Goal: Task Accomplishment & Management: Use online tool/utility

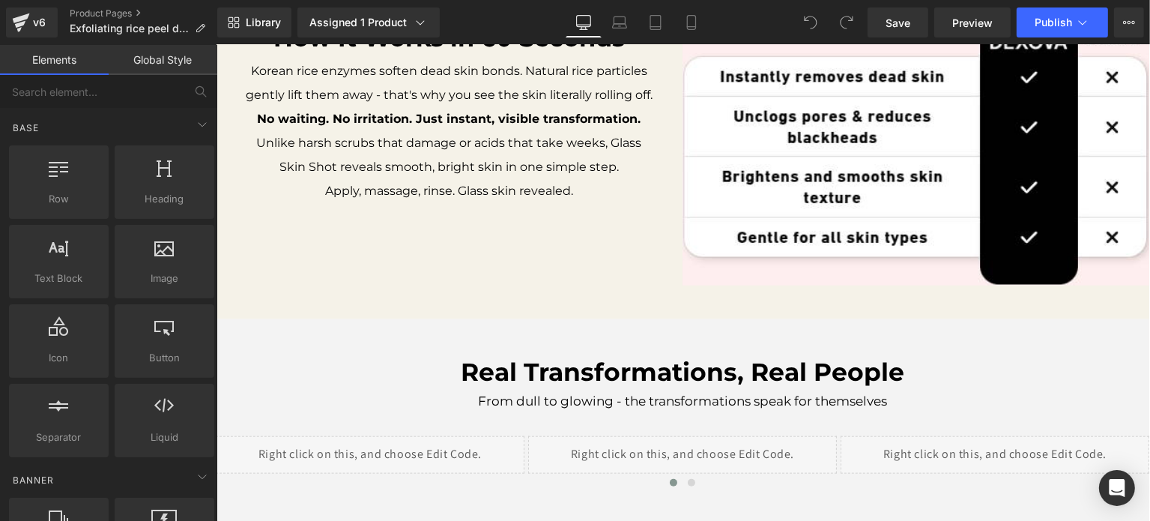
scroll to position [1816, 0]
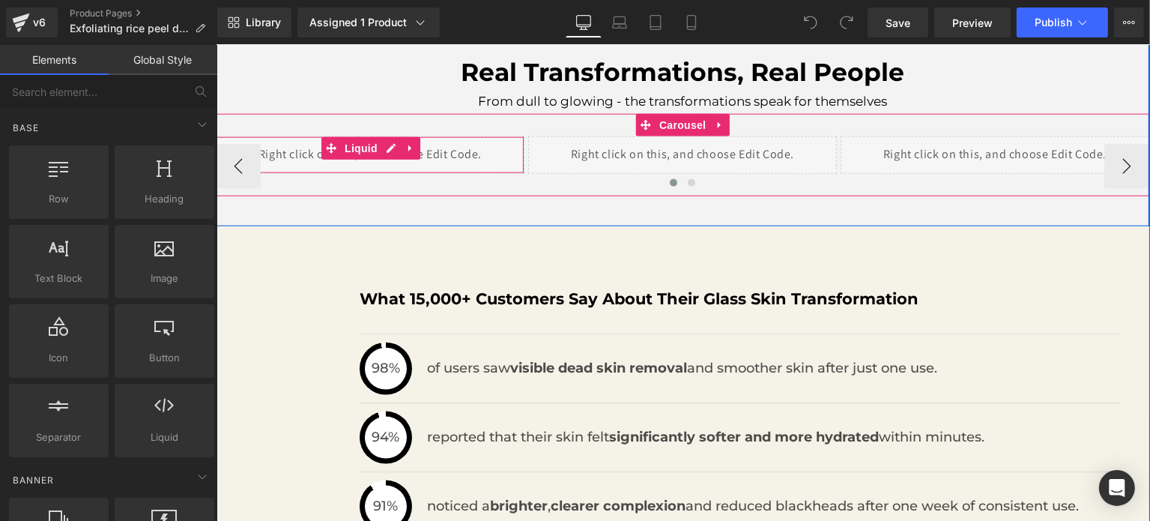
click at [349, 161] on div "Liquid" at bounding box center [369, 154] width 309 height 37
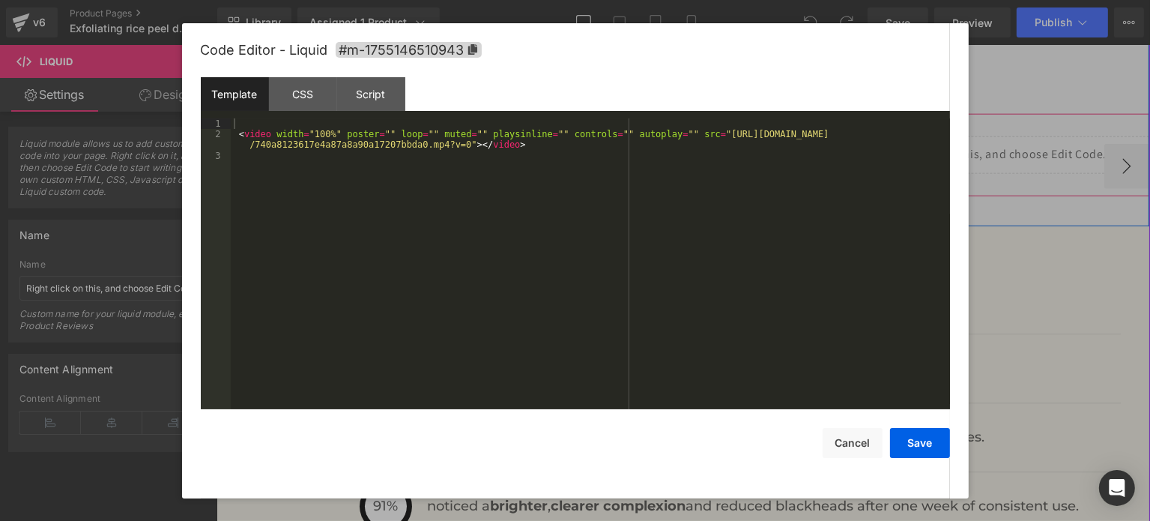
click at [378, 146] on div "Liquid" at bounding box center [369, 154] width 309 height 37
click at [690, 131] on div "< video width = "100%" poster = "" loop = "" muted = "" playsinline = "" contro…" at bounding box center [590, 274] width 719 height 313
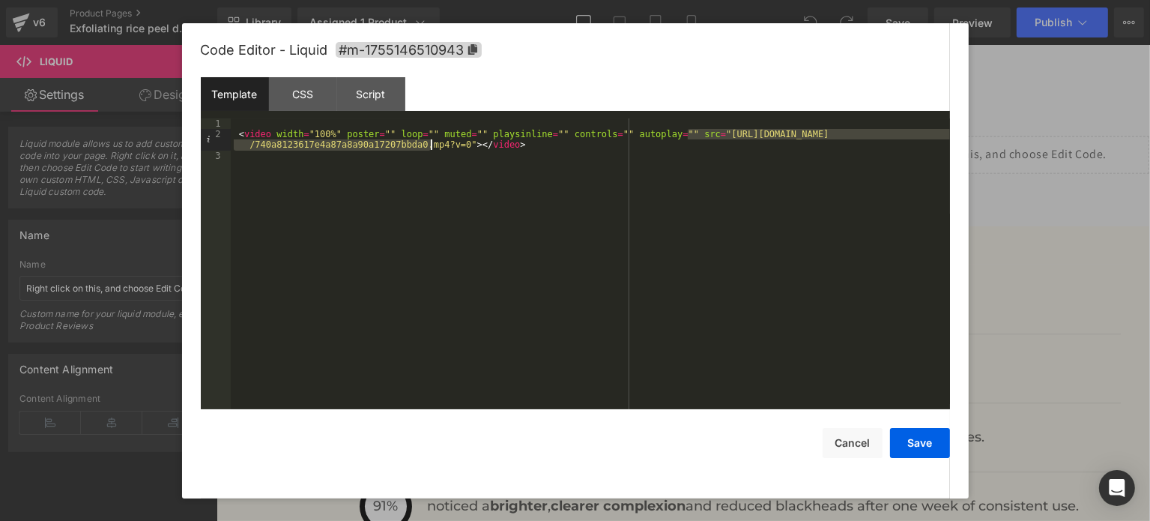
click at [429, 146] on div "< video width = "100%" poster = "" loop = "" muted = "" playsinline = "" contro…" at bounding box center [590, 274] width 719 height 313
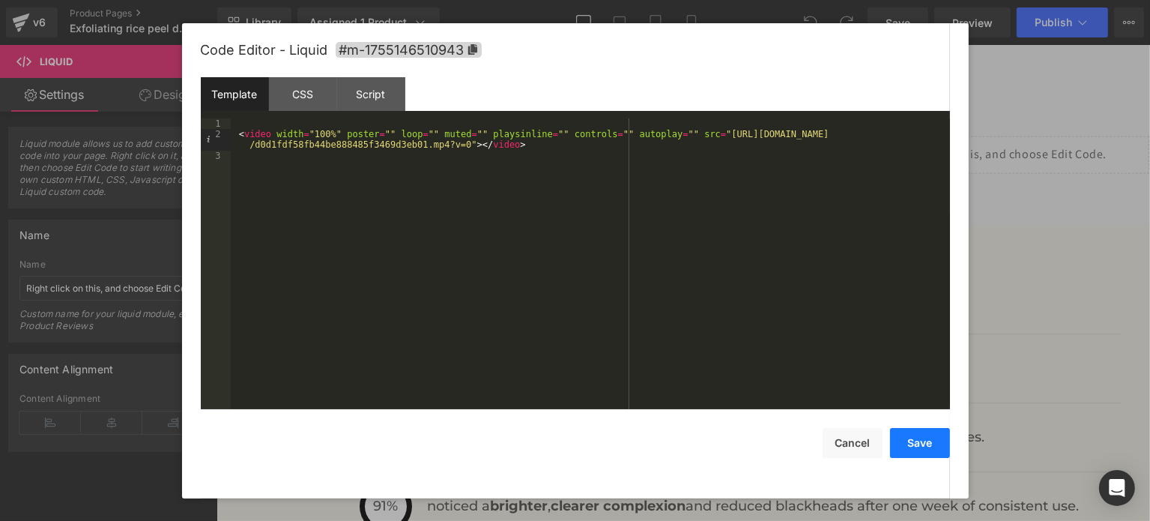
click at [923, 448] on button "Save" at bounding box center [920, 443] width 60 height 30
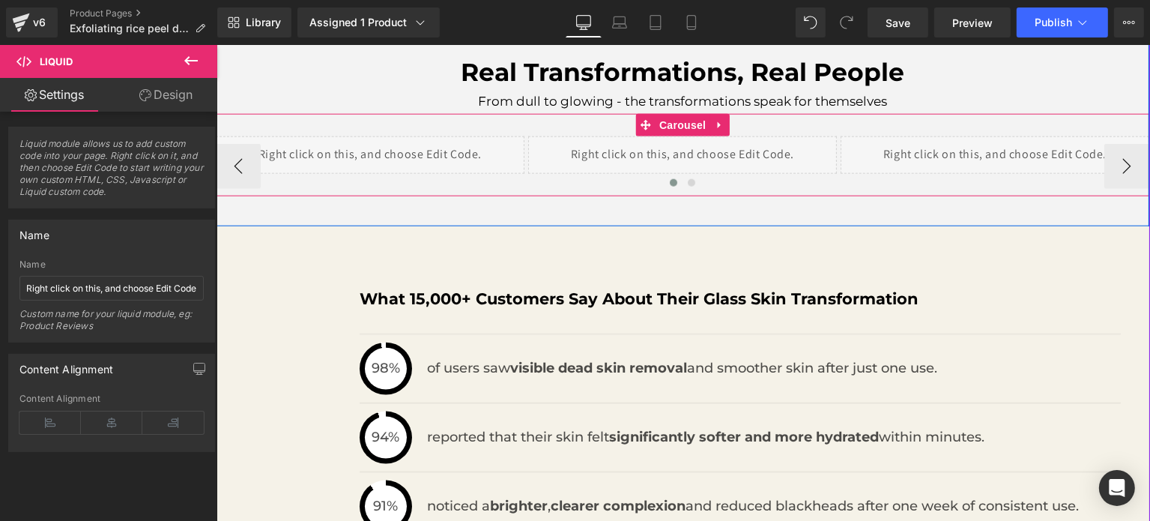
click at [691, 151] on div "Liquid" at bounding box center [682, 154] width 309 height 37
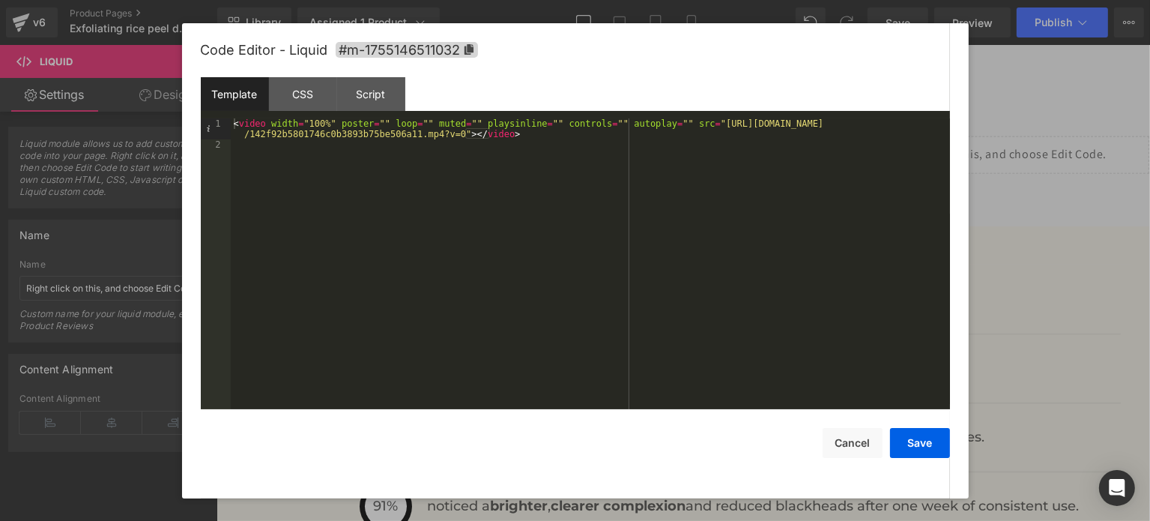
click at [687, 124] on div "< video width = "100%" poster = "" loop = "" muted = "" playsinline = "" contro…" at bounding box center [590, 280] width 719 height 324
click at [428, 133] on div "< video width = "100%" poster = "" loop = "" muted = "" playsinline = "" contro…" at bounding box center [590, 280] width 719 height 324
click at [926, 440] on button "Save" at bounding box center [920, 443] width 60 height 30
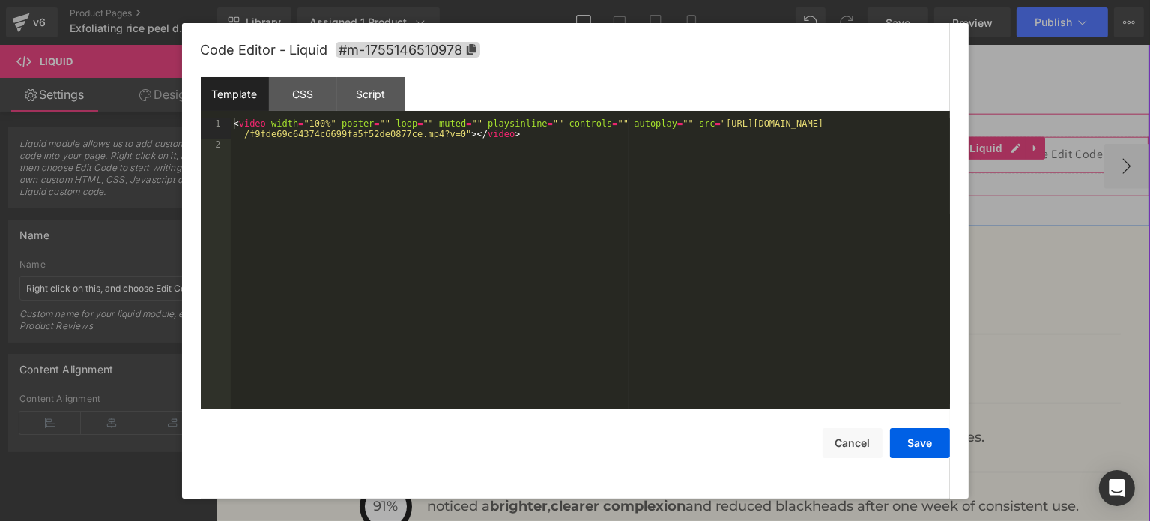
click at [1005, 152] on div "Liquid" at bounding box center [994, 154] width 309 height 37
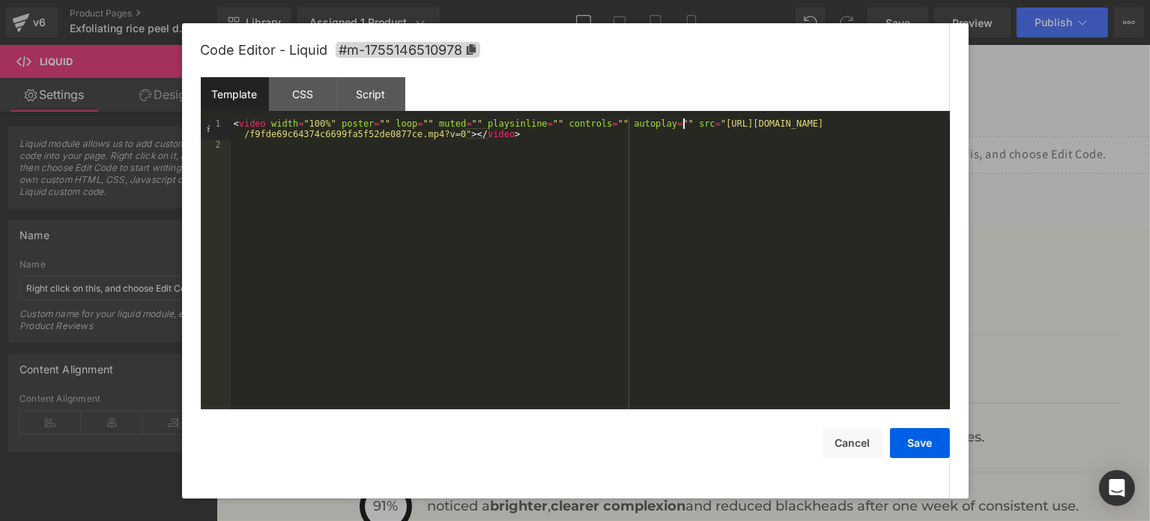
click at [684, 124] on div "< video width = "100%" poster = "" loop = "" muted = "" playsinline = "" contro…" at bounding box center [590, 280] width 719 height 324
click at [426, 133] on div "< video width = "100%" poster = "" loop = "" muted = "" playsinline = "" contro…" at bounding box center [590, 280] width 719 height 324
click at [916, 440] on button "Save" at bounding box center [920, 443] width 60 height 30
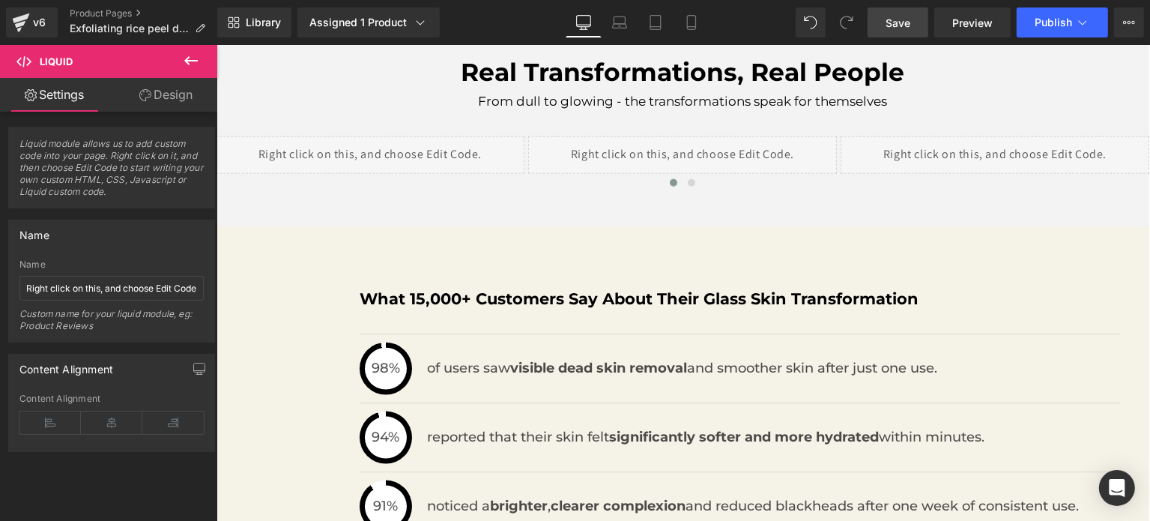
click at [915, 27] on link "Save" at bounding box center [898, 22] width 61 height 30
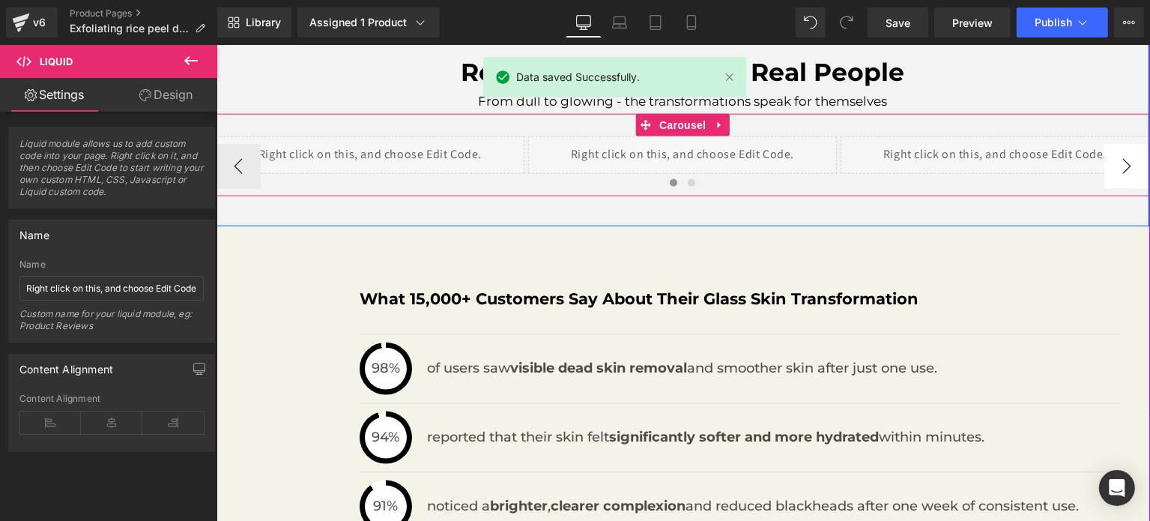
click at [1118, 166] on button "›" at bounding box center [1126, 166] width 45 height 45
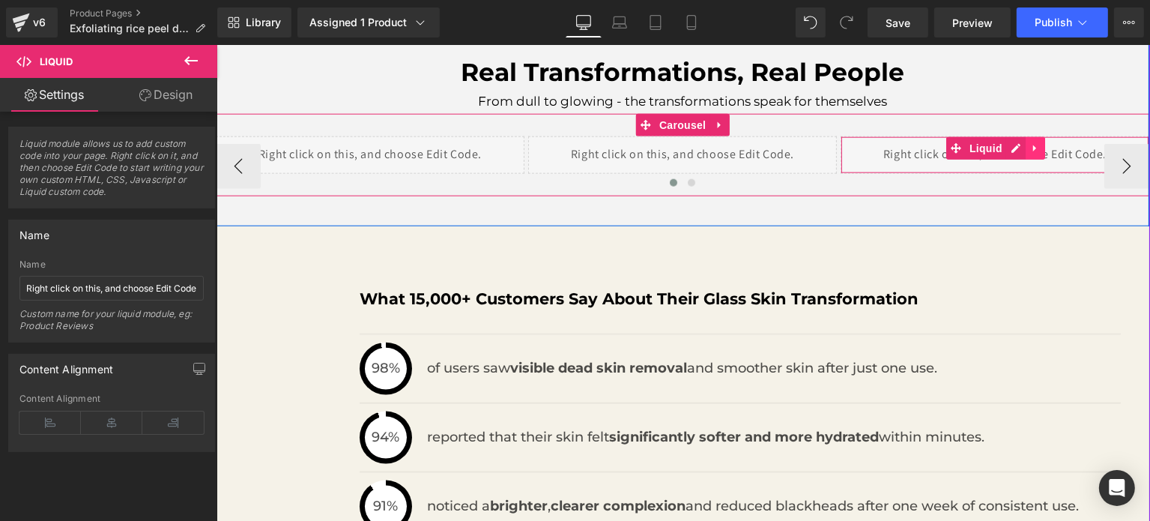
click at [1030, 150] on icon at bounding box center [1035, 148] width 10 height 11
click at [1040, 149] on icon at bounding box center [1045, 148] width 10 height 10
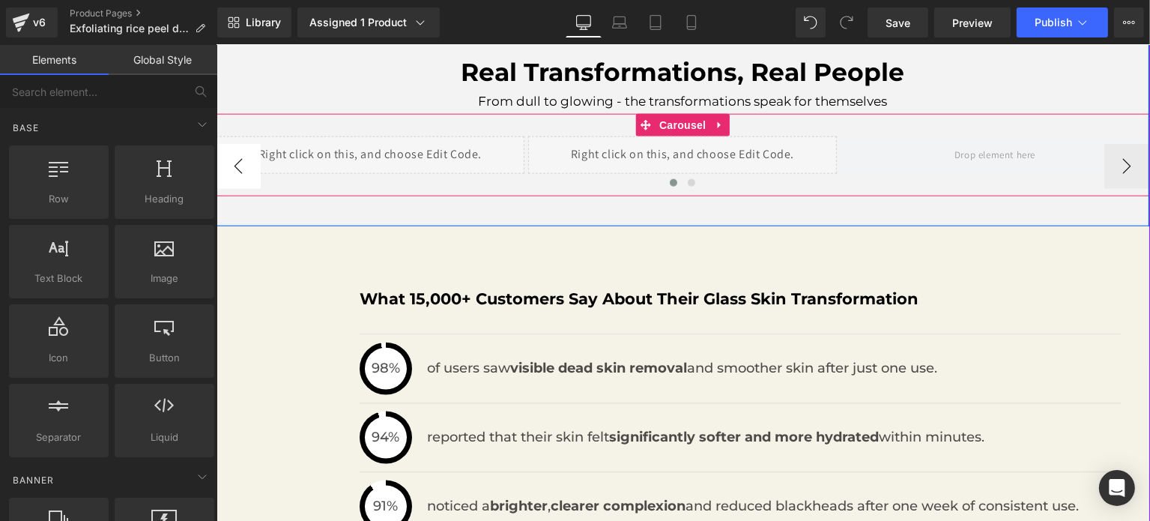
click at [235, 163] on button "‹" at bounding box center [237, 166] width 45 height 45
click at [721, 126] on link at bounding box center [718, 125] width 19 height 22
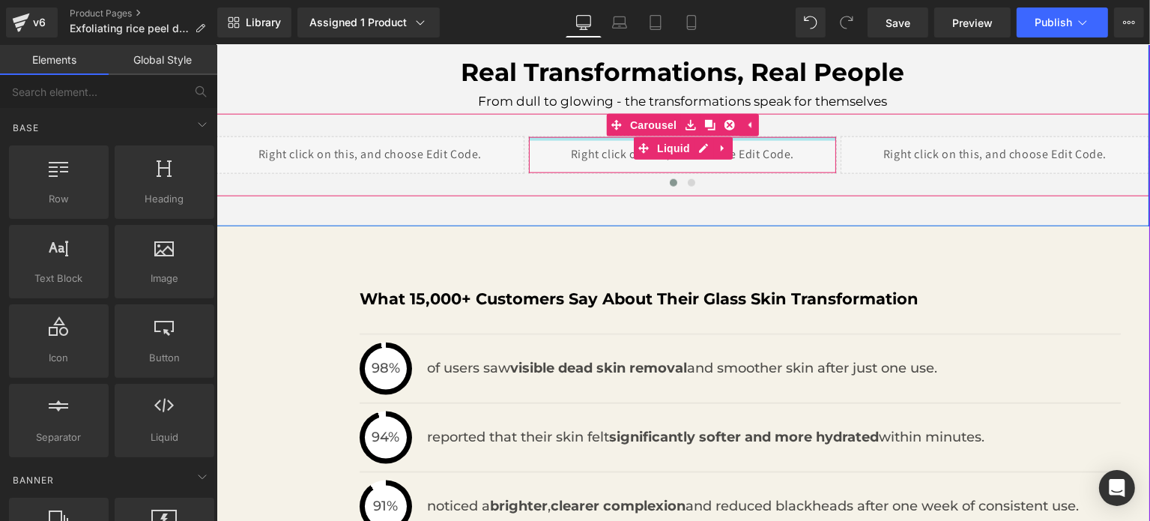
click at [809, 137] on div at bounding box center [681, 139] width 307 height 4
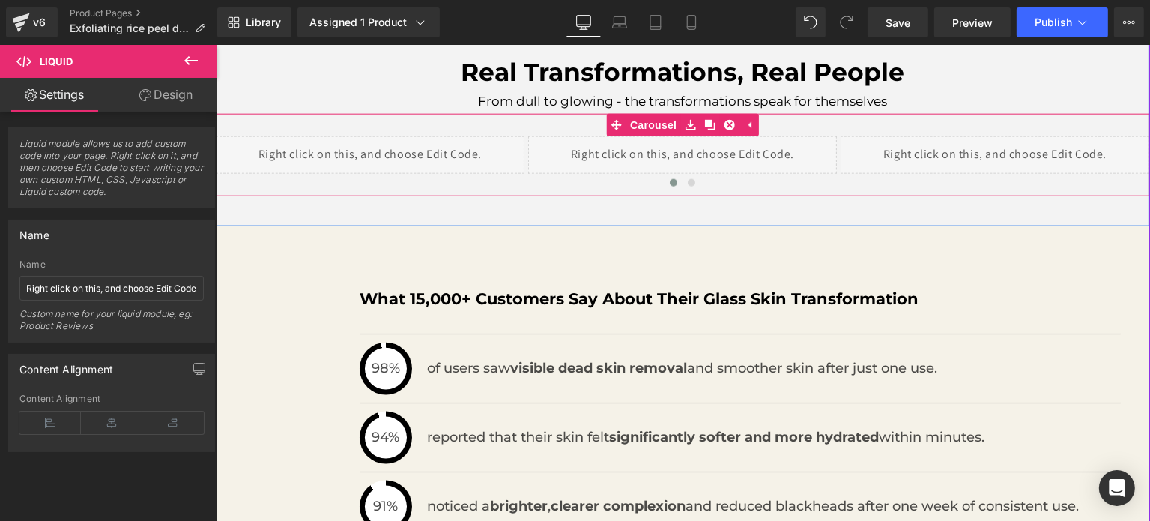
click at [803, 132] on div "Liquid Liquid Liquid Liquid ‹ › [GEOGRAPHIC_DATA]" at bounding box center [682, 155] width 934 height 82
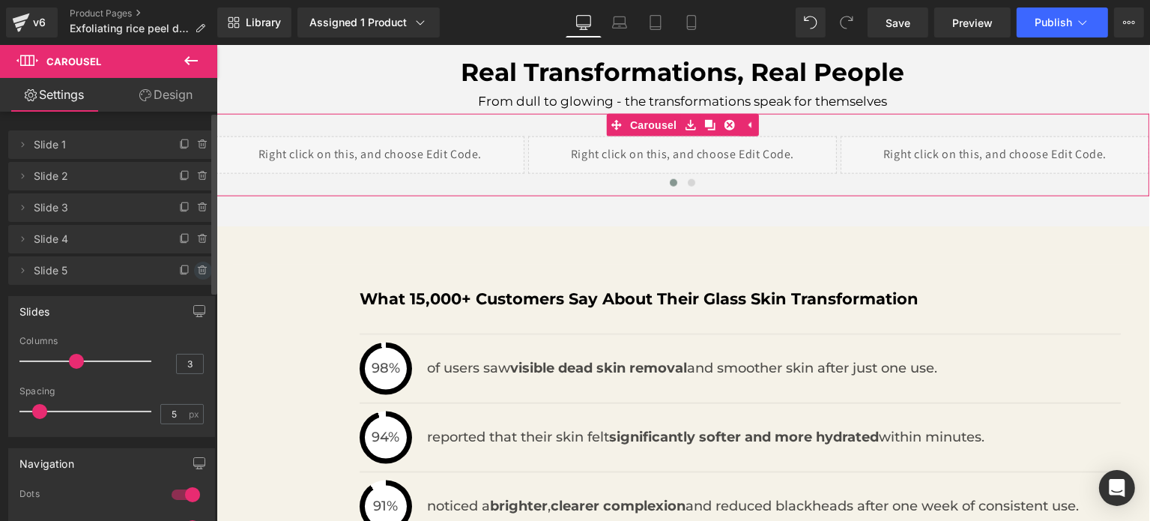
click at [202, 271] on icon at bounding box center [203, 271] width 12 height 12
click at [192, 270] on button "Delete" at bounding box center [186, 271] width 47 height 19
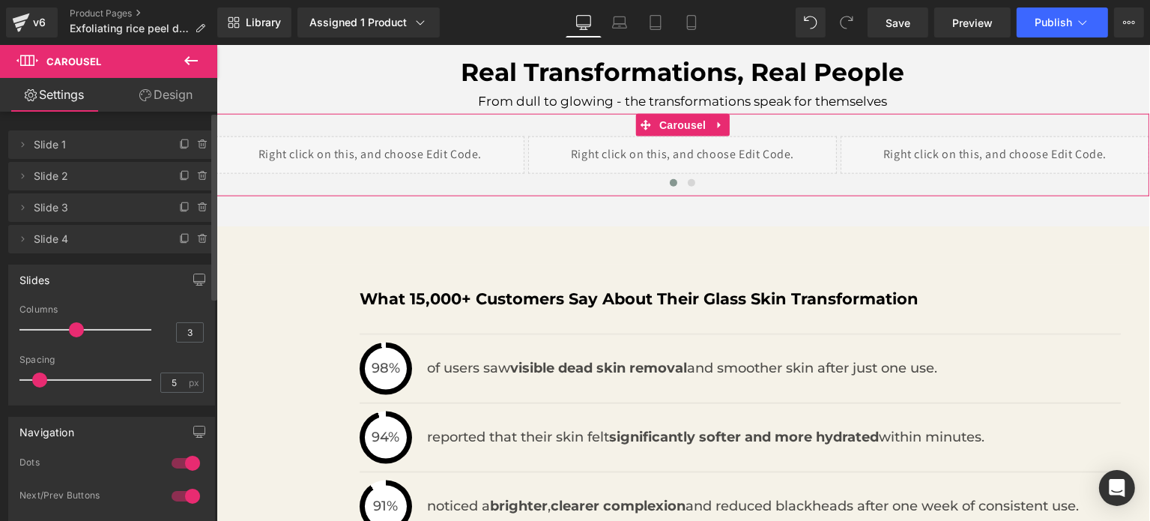
click at [189, 244] on li "Delete Cancel Slide 4 Slide 4" at bounding box center [111, 239] width 207 height 28
click at [197, 243] on icon at bounding box center [203, 239] width 12 height 12
click at [179, 245] on button "Delete" at bounding box center [186, 239] width 47 height 19
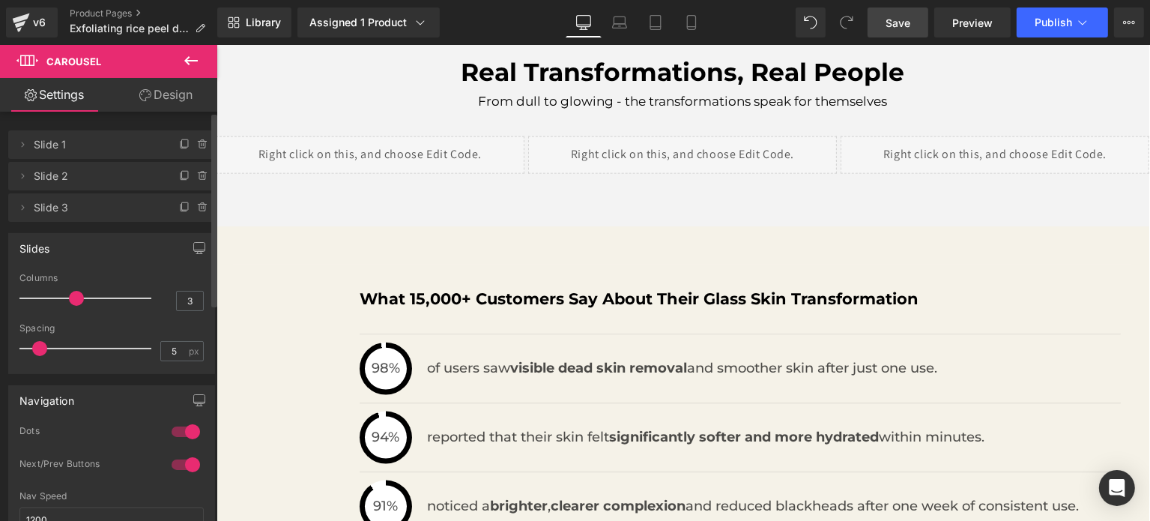
click at [893, 26] on span "Save" at bounding box center [898, 23] width 25 height 16
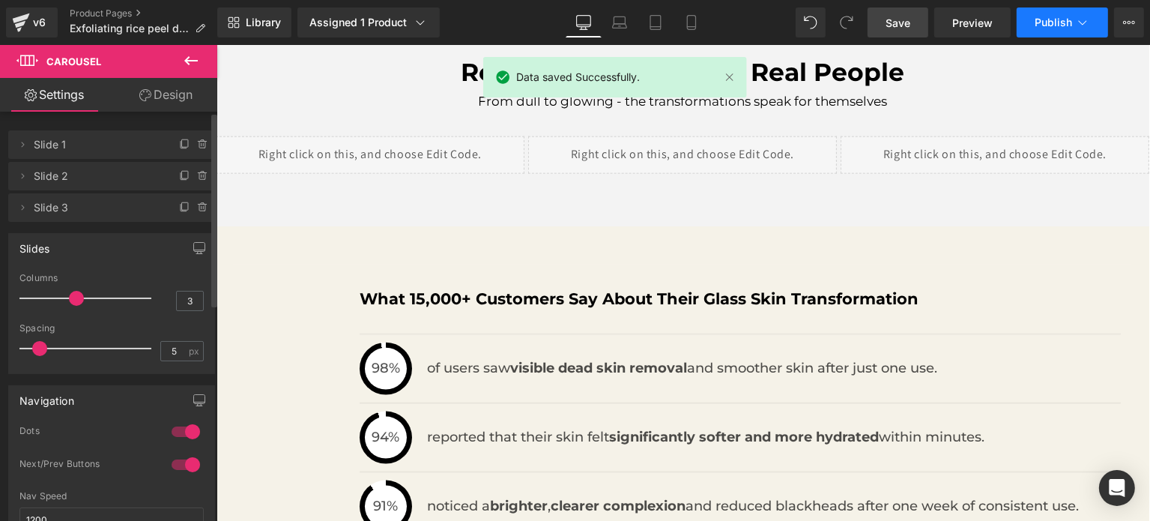
click at [1040, 30] on button "Publish" at bounding box center [1062, 22] width 91 height 30
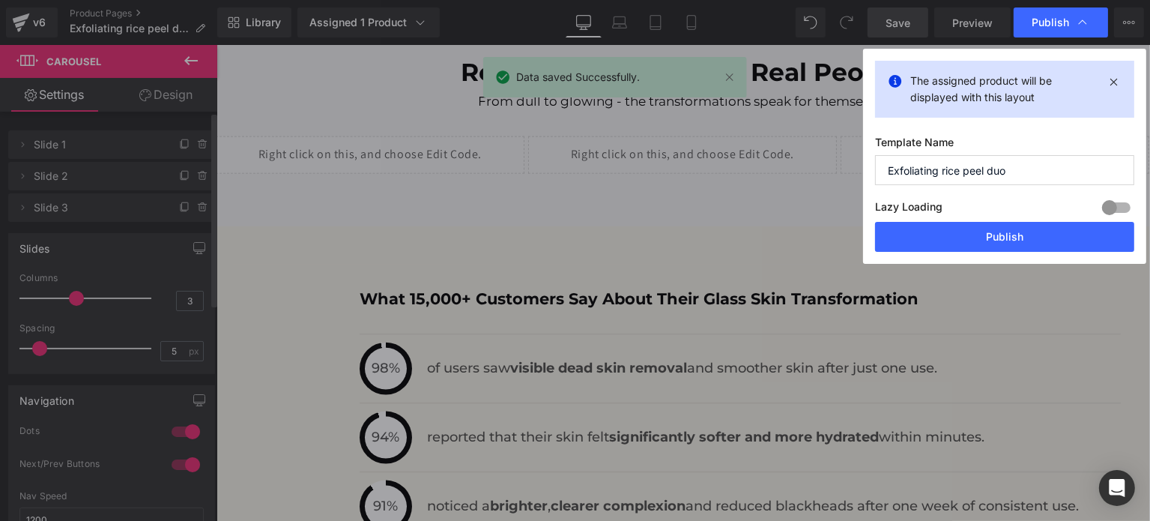
click at [950, 252] on div "The assigned product will be displayed with this layout Template Name Exfoliati…" at bounding box center [1004, 156] width 283 height 215
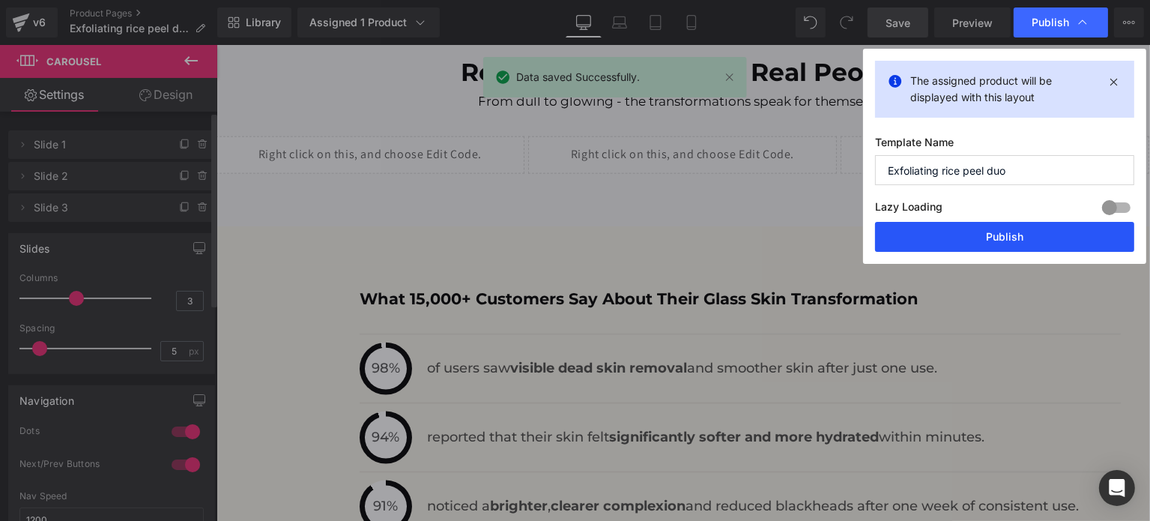
click at [944, 243] on button "Publish" at bounding box center [1004, 237] width 259 height 30
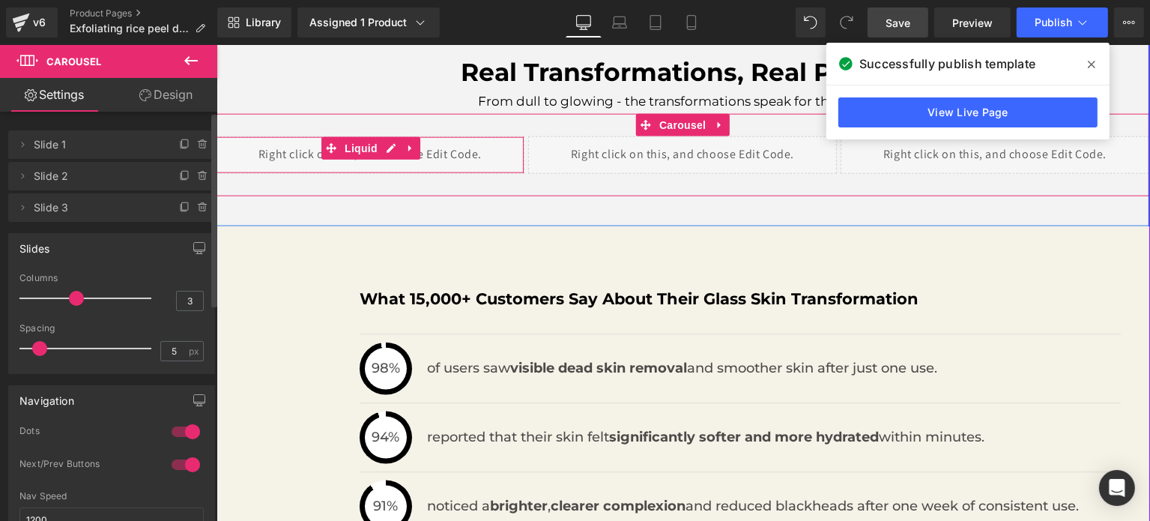
click at [388, 149] on div "Liquid" at bounding box center [369, 154] width 309 height 37
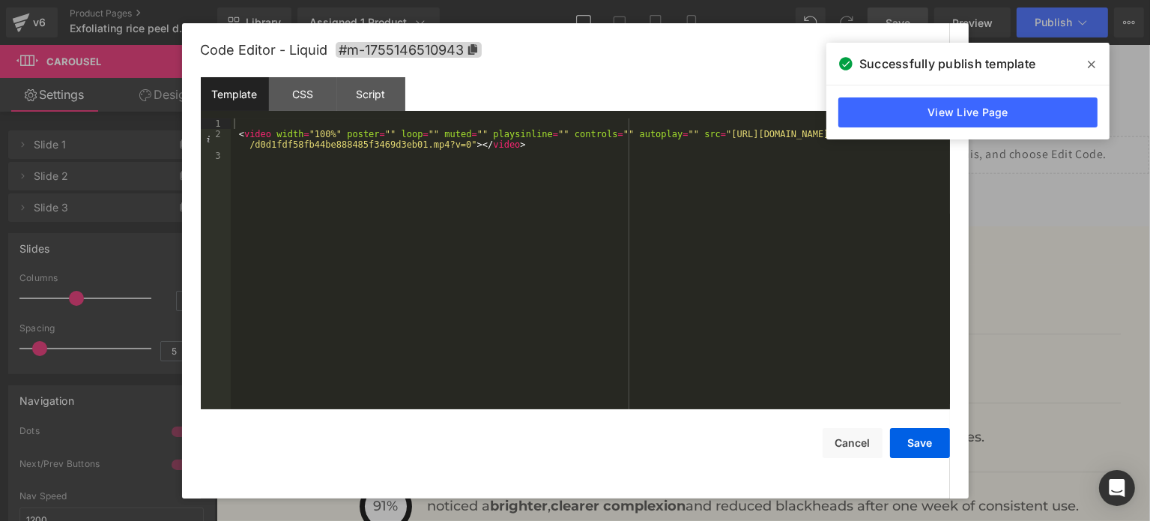
click at [528, 151] on div "< video width = "100%" poster = "" loop = "" muted = "" playsinline = "" contro…" at bounding box center [590, 274] width 719 height 313
click at [839, 440] on button "Cancel" at bounding box center [853, 443] width 60 height 30
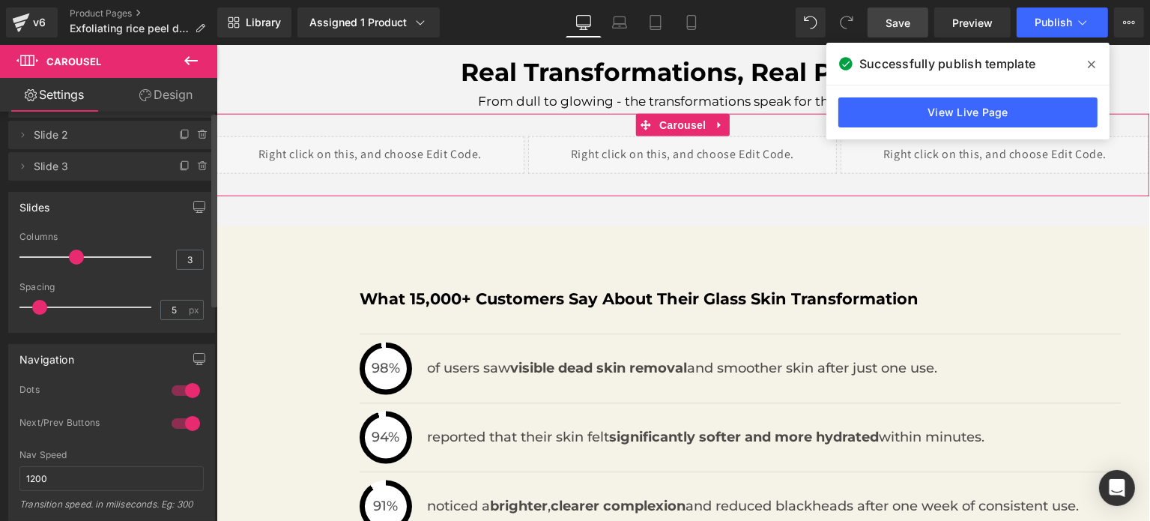
scroll to position [0, 0]
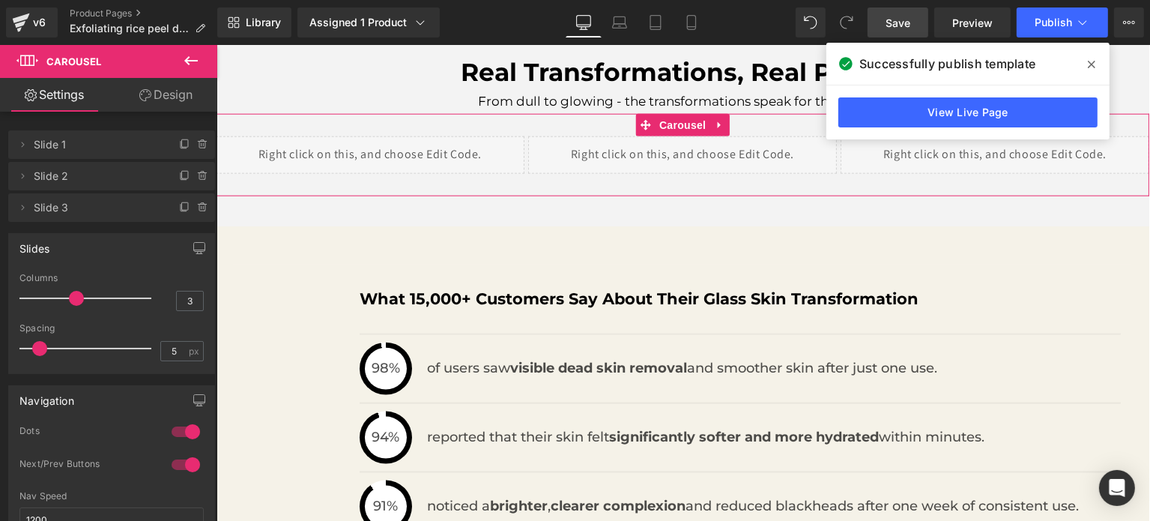
click at [165, 90] on link "Design" at bounding box center [166, 95] width 109 height 34
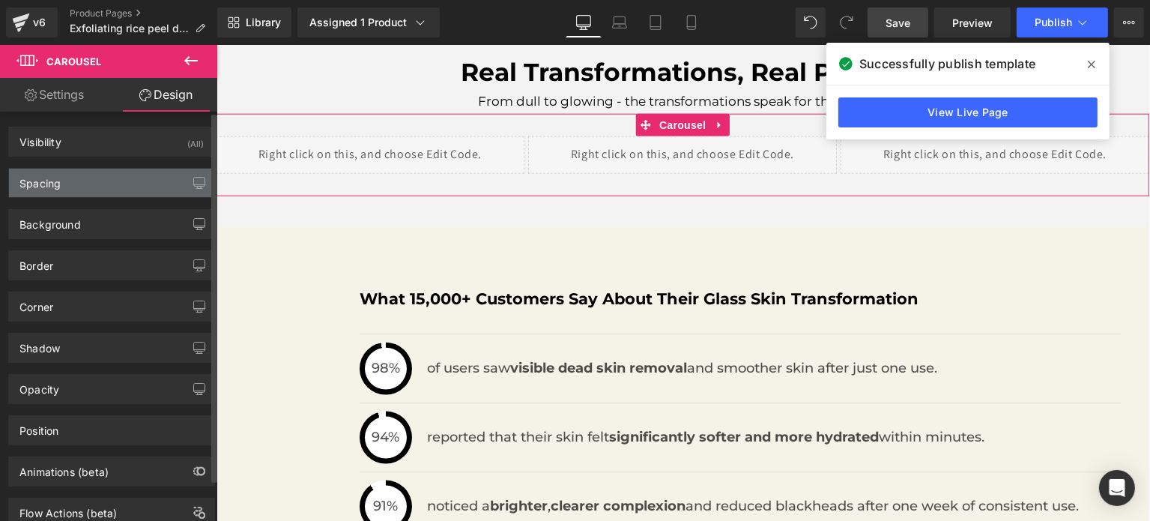
click at [80, 181] on div "Spacing" at bounding box center [111, 183] width 205 height 28
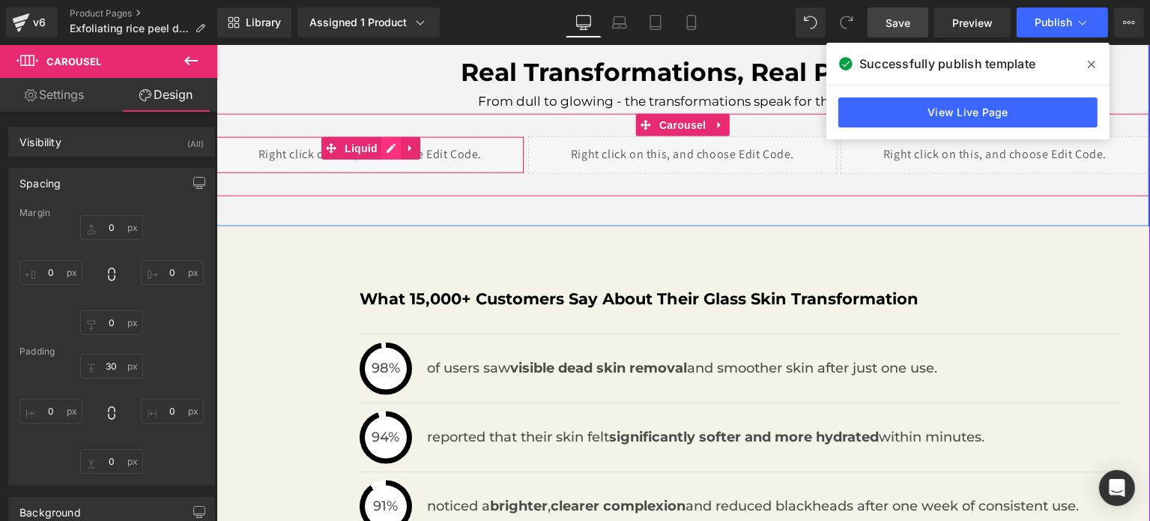
click at [384, 149] on div "Liquid" at bounding box center [369, 154] width 309 height 37
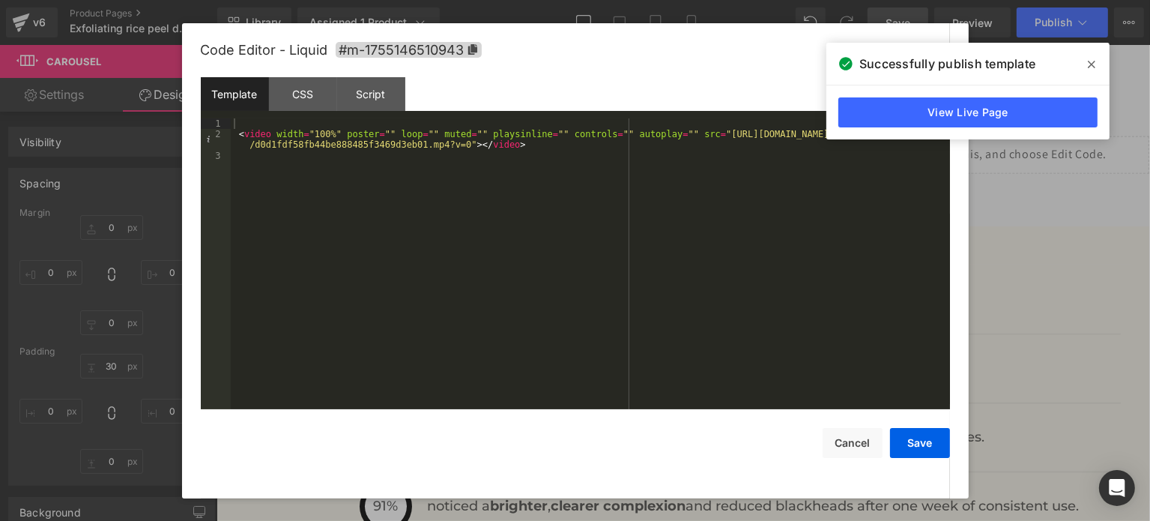
click at [1097, 68] on span at bounding box center [1092, 64] width 24 height 24
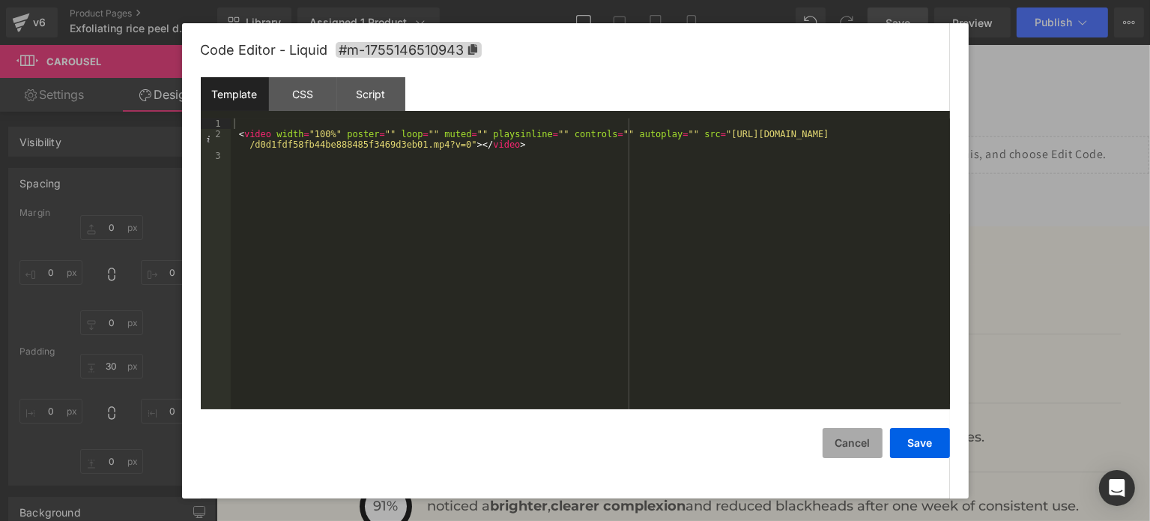
drag, startPoint x: 22, startPoint y: 167, endPoint x: 844, endPoint y: 447, distance: 867.7
click at [844, 447] on button "Cancel" at bounding box center [853, 443] width 60 height 30
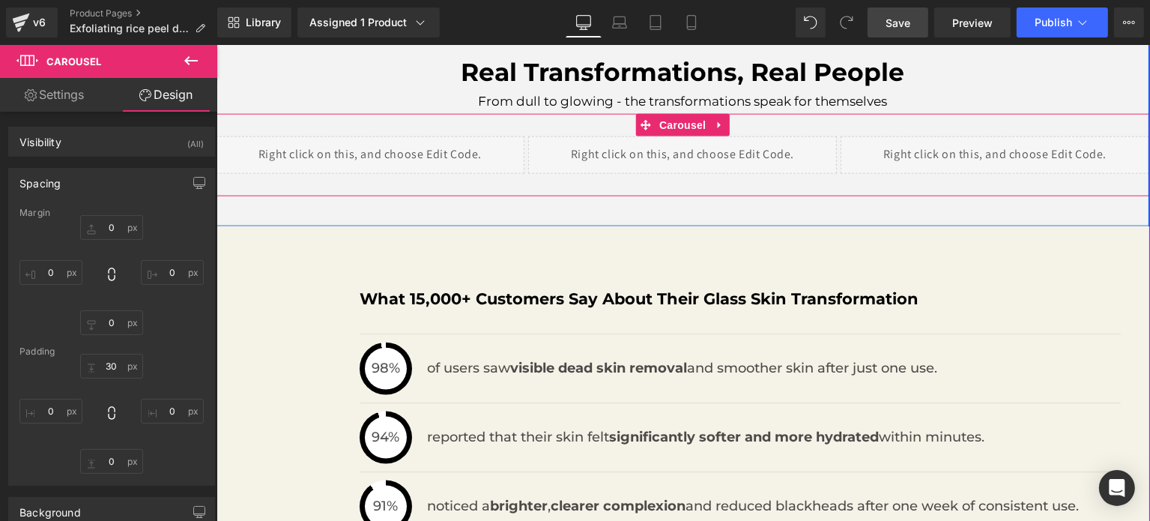
scroll to position [1516, 0]
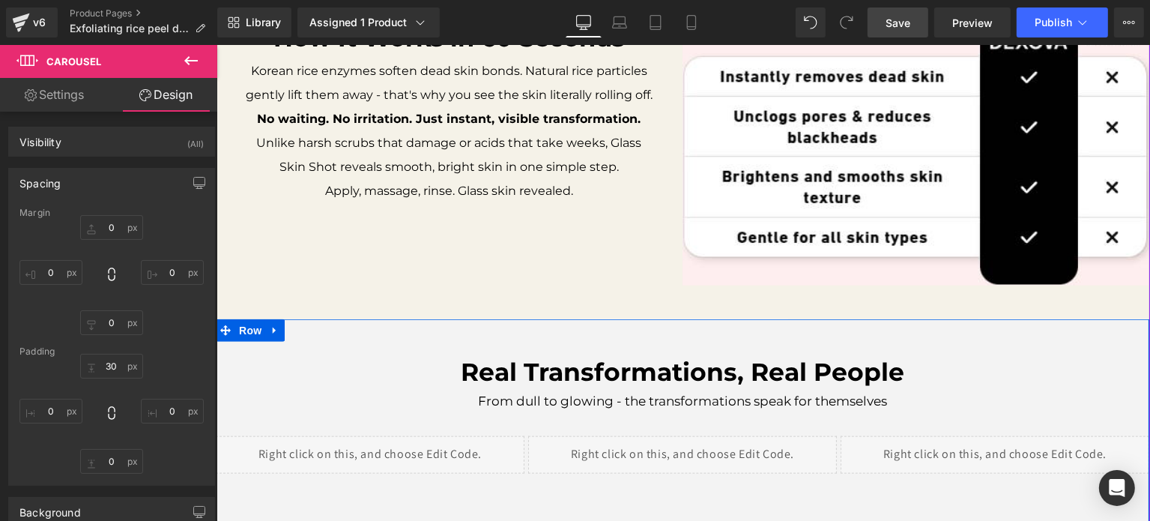
click at [320, 328] on div "Real Transformations, Real People Text Block From dull to glowing - the transfo…" at bounding box center [682, 422] width 934 height 207
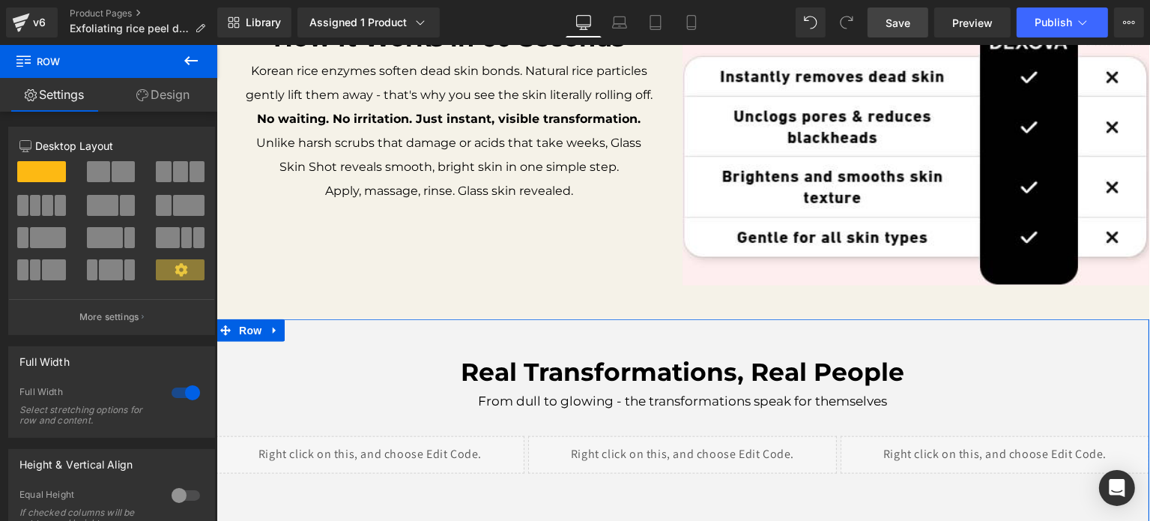
click at [168, 388] on div at bounding box center [186, 393] width 36 height 24
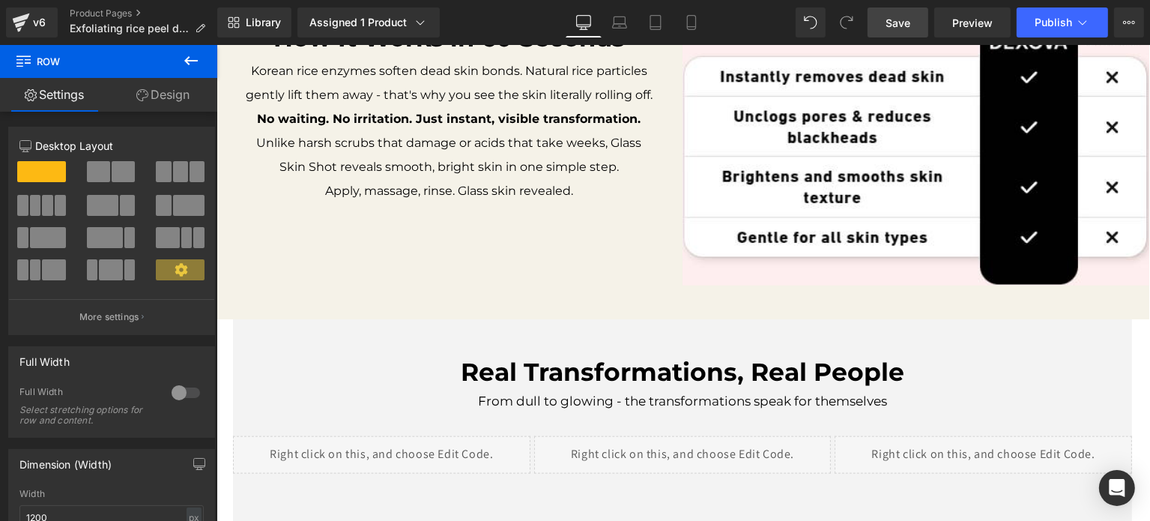
click at [908, 18] on span "Save" at bounding box center [898, 23] width 25 height 16
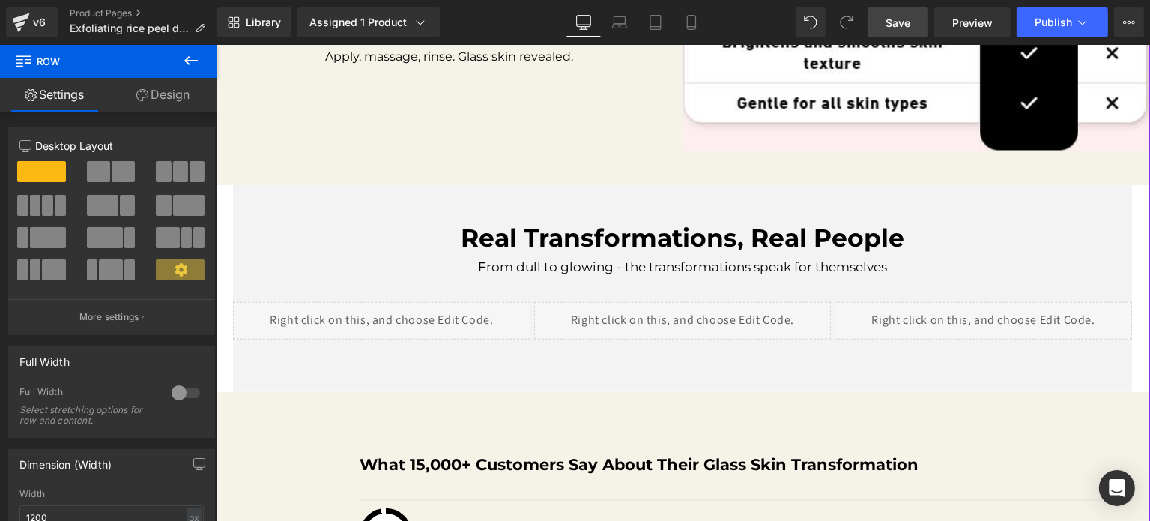
scroll to position [1816, 0]
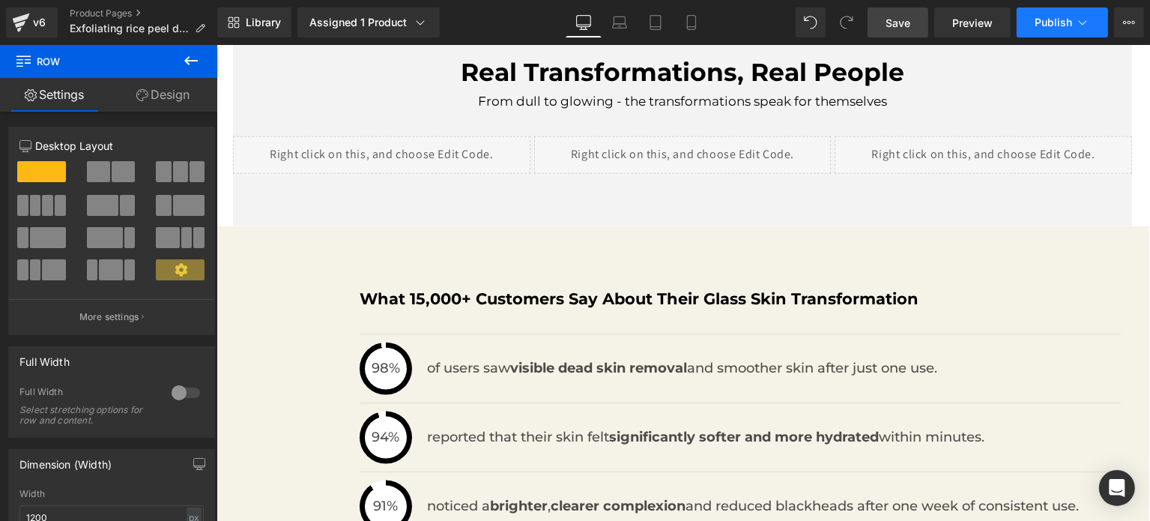
click at [1043, 28] on span "Publish" at bounding box center [1053, 22] width 37 height 12
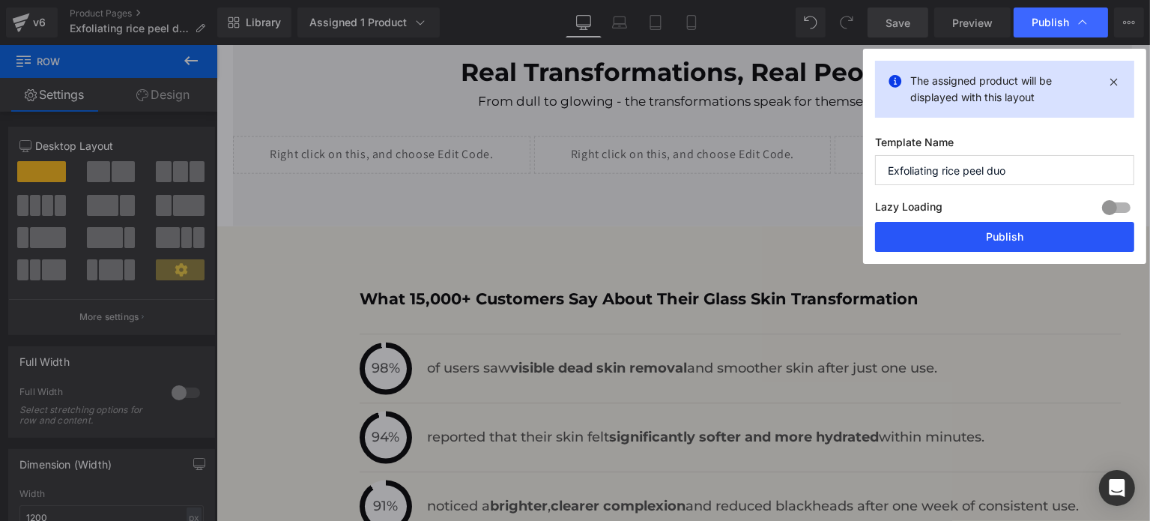
click at [1004, 239] on button "Publish" at bounding box center [1004, 237] width 259 height 30
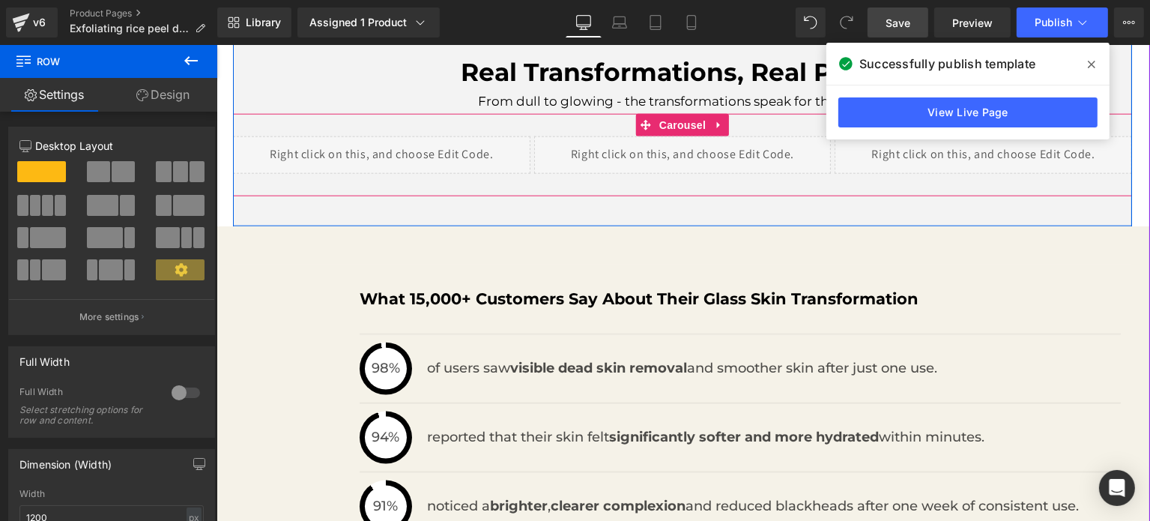
scroll to position [1516, 0]
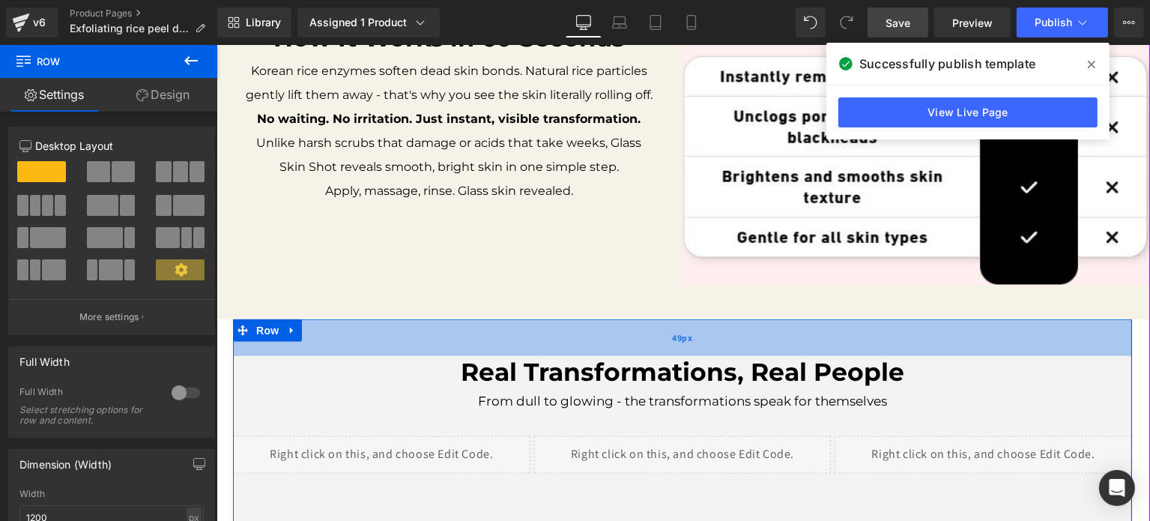
click at [280, 348] on div "49px" at bounding box center [681, 337] width 899 height 37
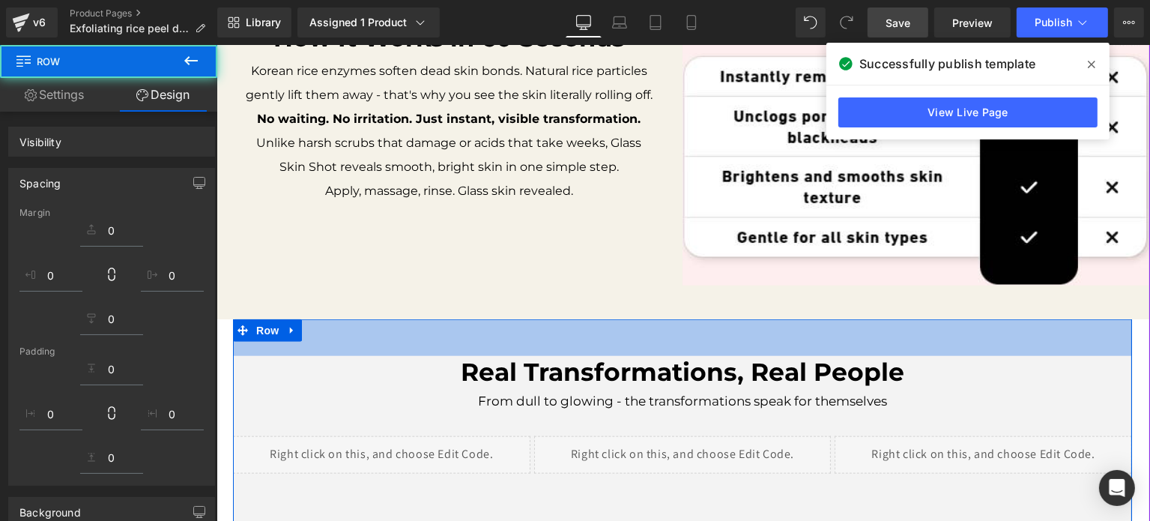
click at [181, 95] on link "Design" at bounding box center [163, 95] width 109 height 34
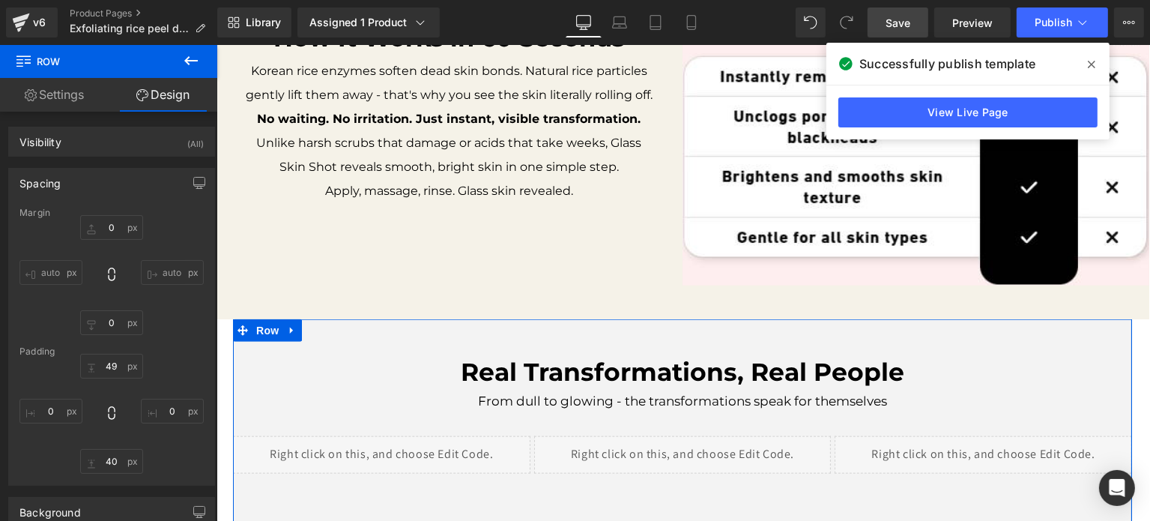
click at [162, 98] on link "Design" at bounding box center [163, 95] width 109 height 34
click at [159, 185] on div "Spacing" at bounding box center [111, 183] width 205 height 28
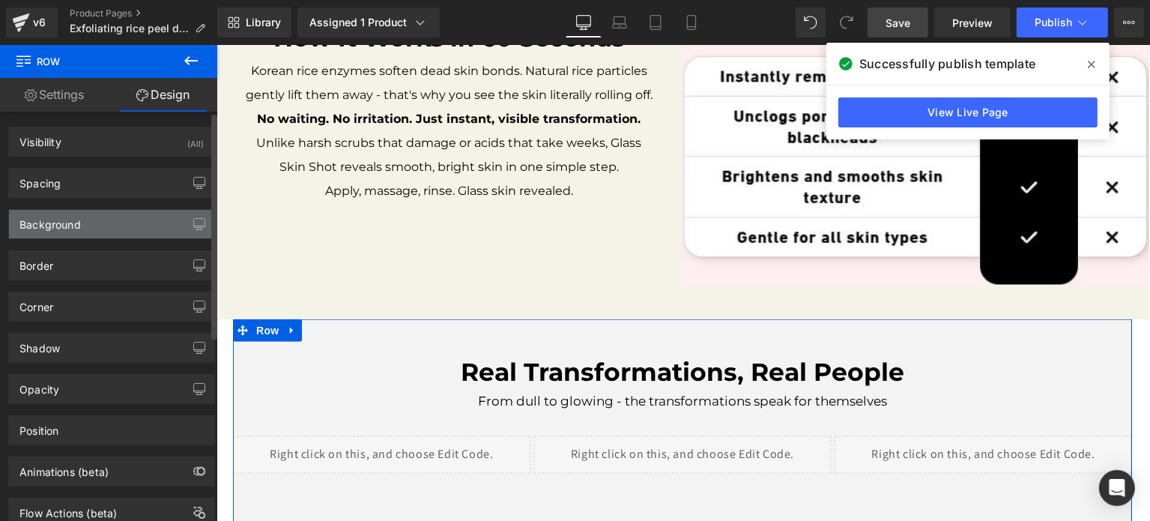
click at [137, 220] on div "Background" at bounding box center [111, 224] width 205 height 28
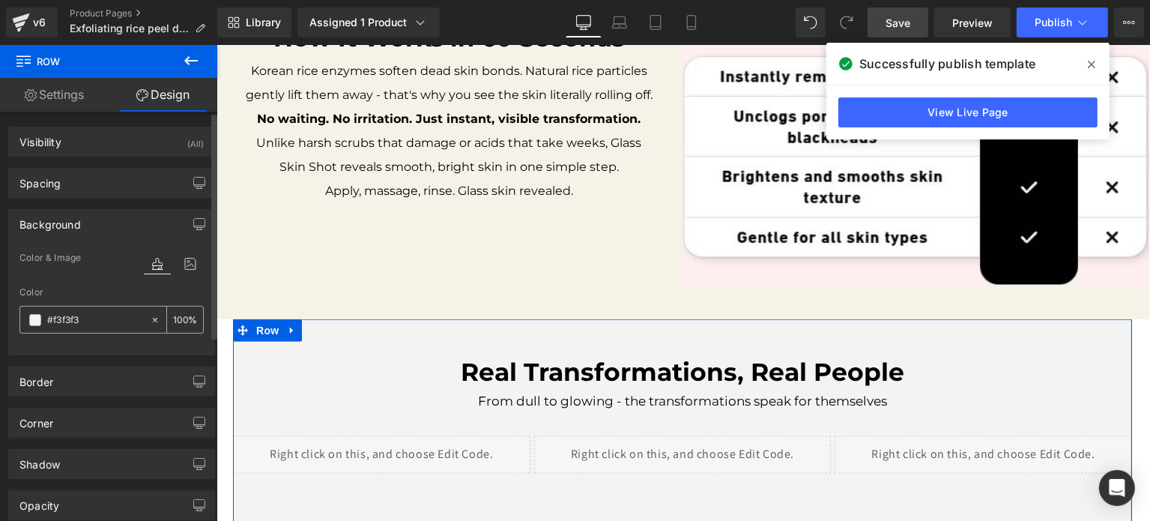
click at [94, 323] on input "#f3f3f3" at bounding box center [95, 320] width 96 height 16
type input "f"
type input "0"
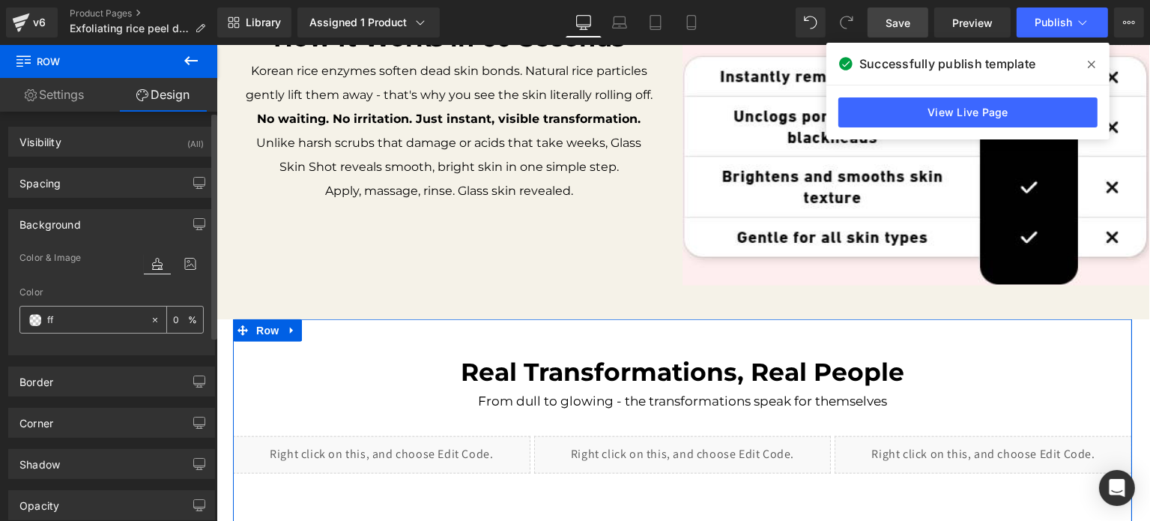
type input "fff"
type input "100"
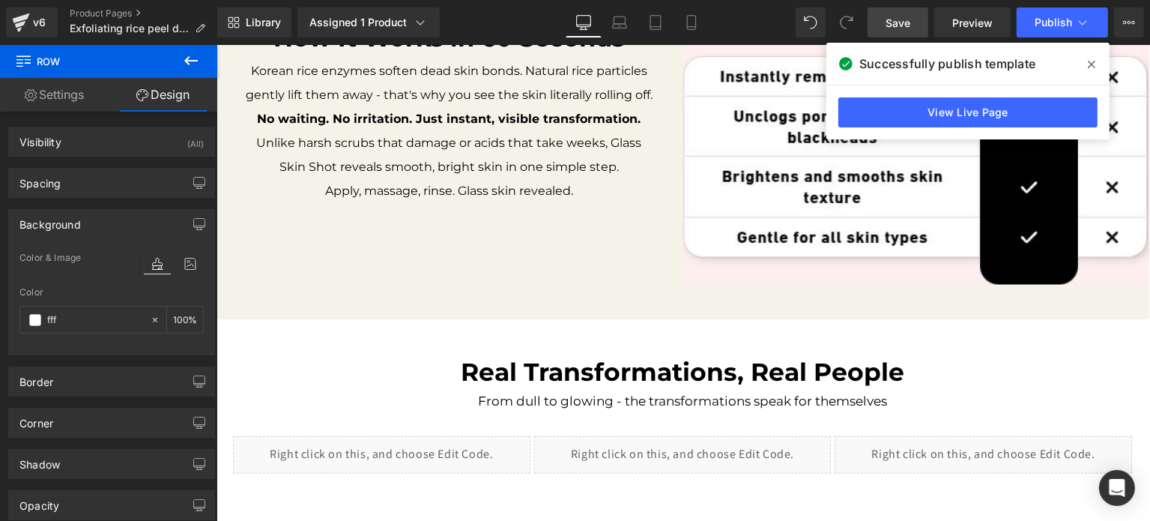
type input "#ffffff"
click at [896, 26] on span "Save" at bounding box center [898, 23] width 25 height 16
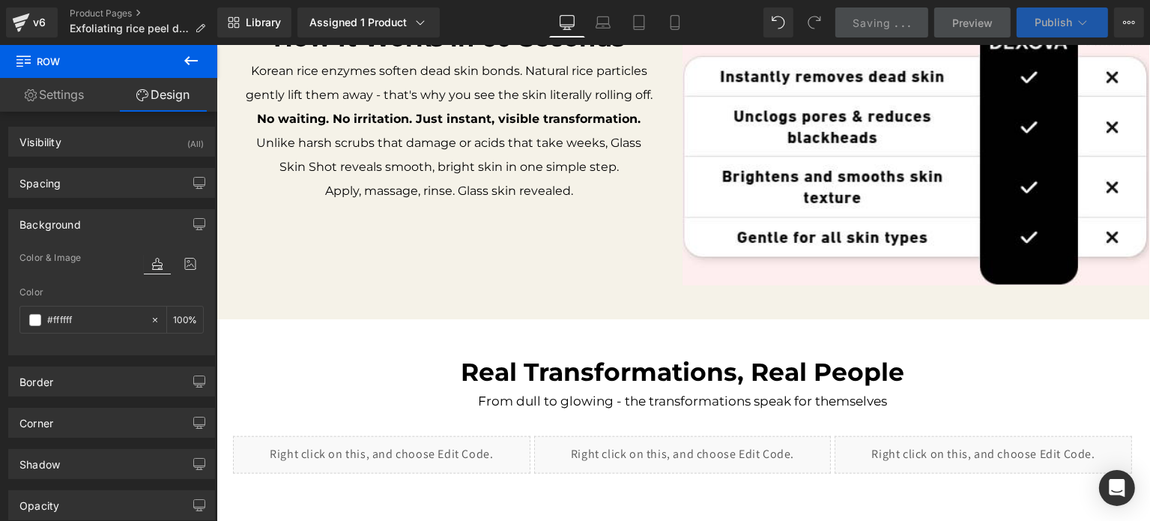
click at [1033, 21] on button "Publish" at bounding box center [1062, 22] width 91 height 30
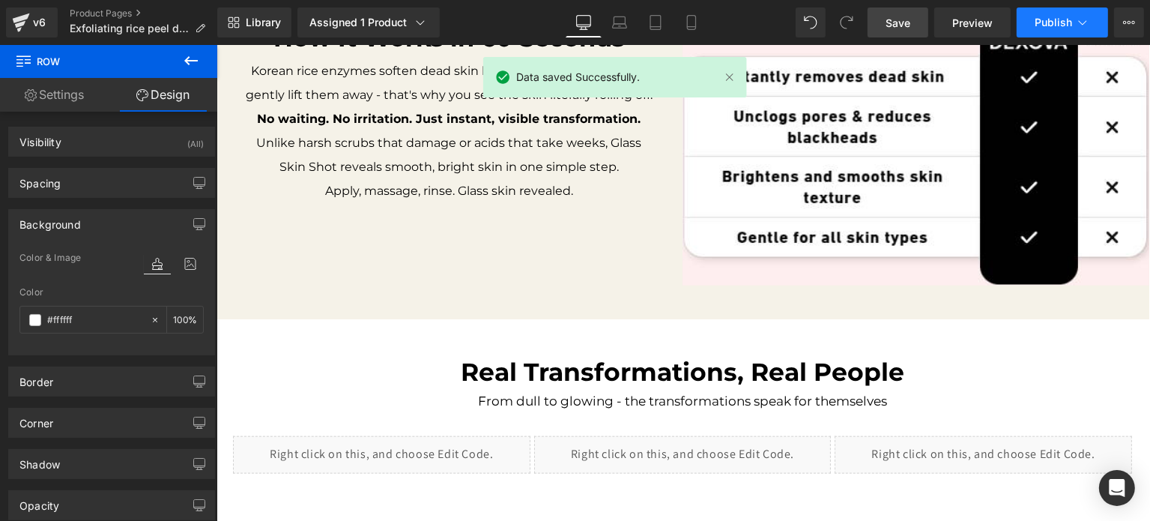
click at [1036, 19] on span "Publish" at bounding box center [1053, 22] width 37 height 12
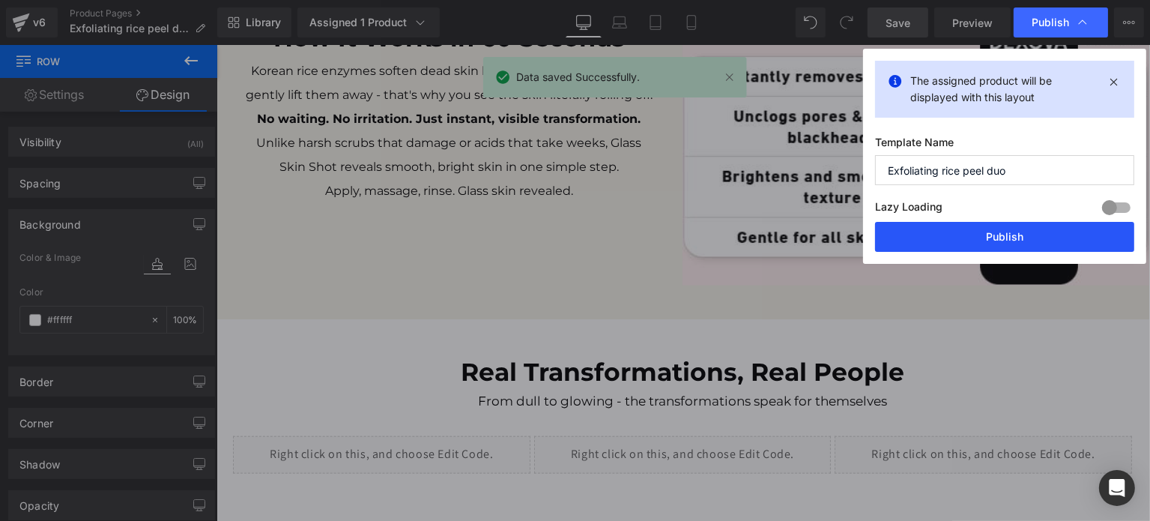
click at [1006, 223] on button "Publish" at bounding box center [1004, 237] width 259 height 30
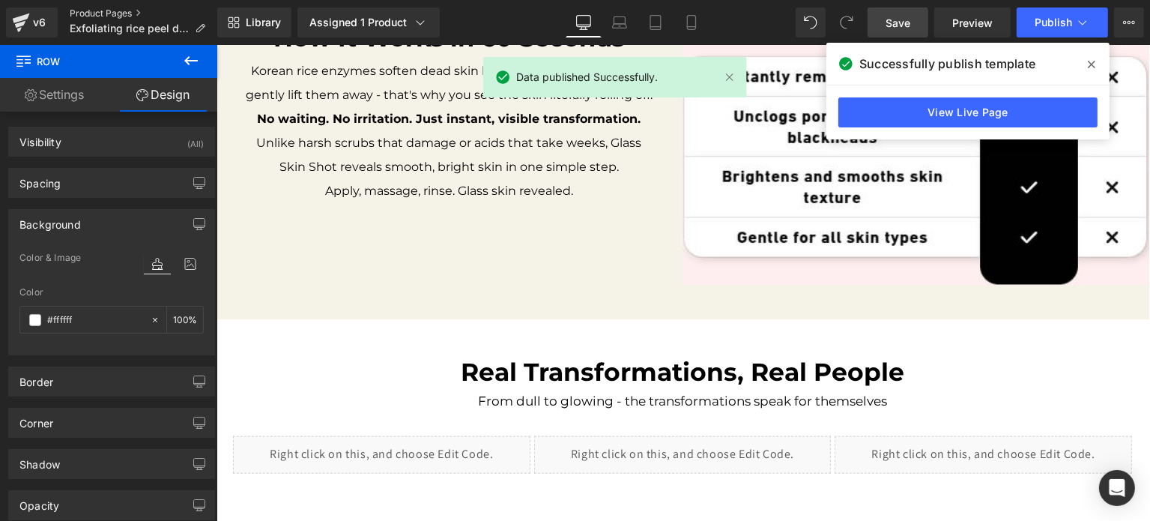
click at [91, 14] on link "Product Pages" at bounding box center [144, 13] width 148 height 12
